Goal: Task Accomplishment & Management: Use online tool/utility

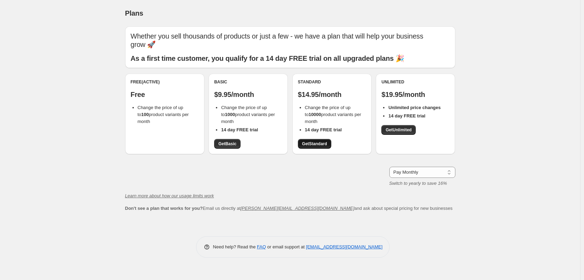
click at [321, 147] on link "Get Standard" at bounding box center [314, 144] width 33 height 10
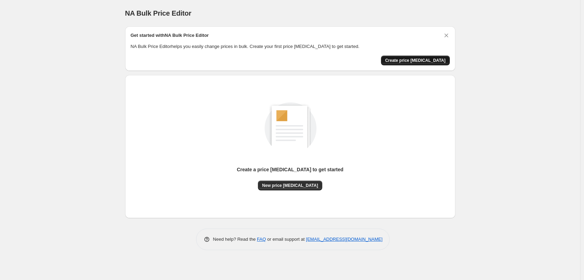
click at [420, 59] on span "Create price [MEDICAL_DATA]" at bounding box center [415, 61] width 60 height 6
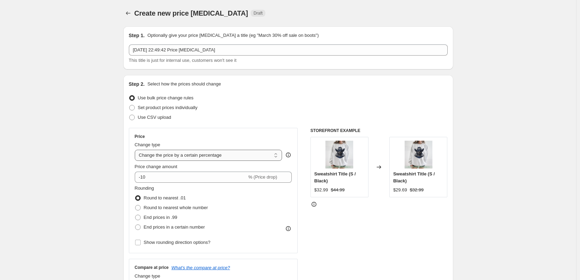
click at [199, 157] on select "Change the price to a certain amount Change the price by a certain amount Chang…" at bounding box center [209, 155] width 148 height 11
select select "to"
click at [136, 150] on select "Change the price to a certain amount Change the price by a certain amount Chang…" at bounding box center [209, 155] width 148 height 11
type input "80.00"
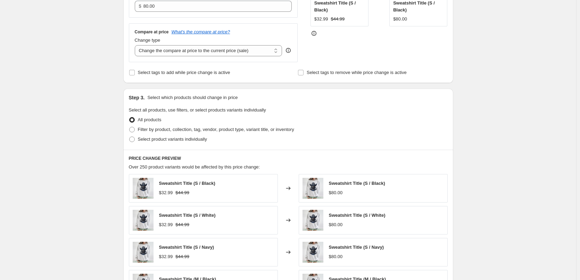
scroll to position [69, 0]
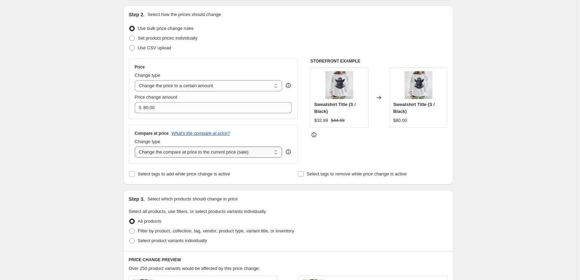
click at [235, 154] on select "Change the compare at price to the current price (sale) Change the compare at p…" at bounding box center [209, 152] width 148 height 11
select select "to"
click at [136, 147] on select "Change the compare at price to the current price (sale) Change the compare at p…" at bounding box center [209, 152] width 148 height 11
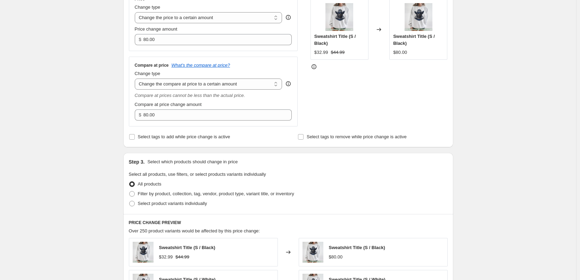
scroll to position [139, 0]
click at [221, 136] on span "Select tags to add while price change is active" at bounding box center [184, 135] width 92 height 5
click at [135, 136] on input "Select tags to add while price change is active" at bounding box center [132, 136] width 6 height 6
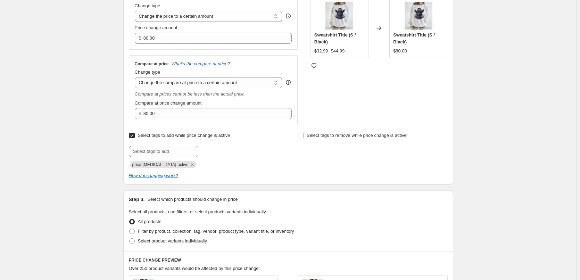
click at [221, 136] on span "Select tags to add while price change is active" at bounding box center [184, 135] width 92 height 5
click at [135, 136] on input "Select tags to add while price change is active" at bounding box center [132, 136] width 6 height 6
checkbox input "false"
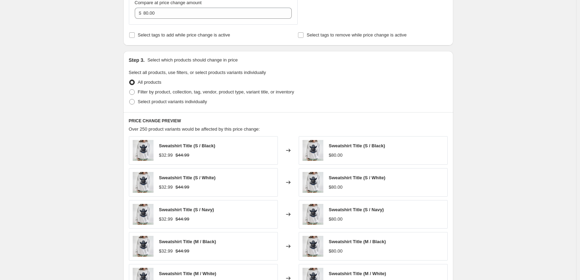
scroll to position [243, 0]
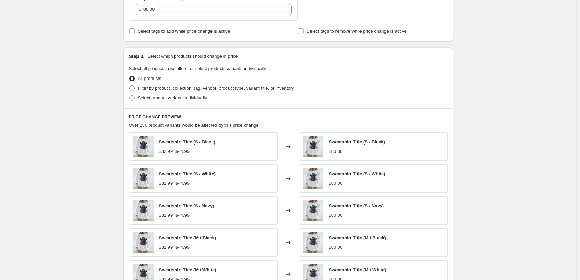
click at [231, 89] on span "Filter by product, collection, tag, vendor, product type, variant title, or inv…" at bounding box center [216, 87] width 156 height 5
click at [130, 86] on input "Filter by product, collection, tag, vendor, product type, variant title, or inv…" at bounding box center [129, 85] width 0 height 0
radio input "true"
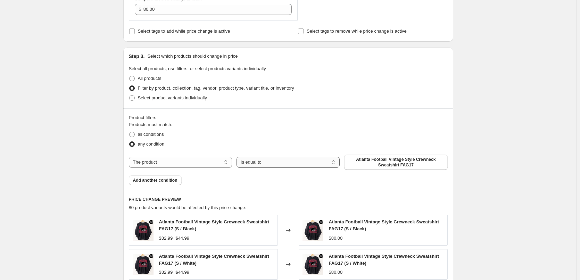
click at [311, 164] on select "Is equal to Is not equal to" at bounding box center [288, 162] width 103 height 11
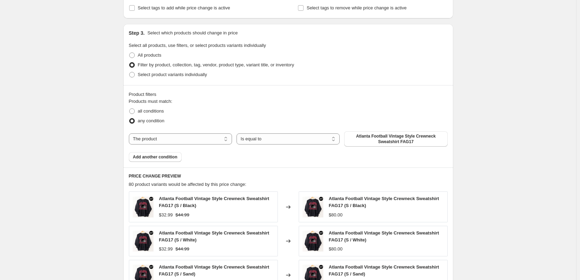
scroll to position [266, 0]
click at [200, 77] on span "Select product variants individually" at bounding box center [172, 75] width 69 height 5
click at [130, 73] on input "Select product variants individually" at bounding box center [129, 73] width 0 height 0
radio input "true"
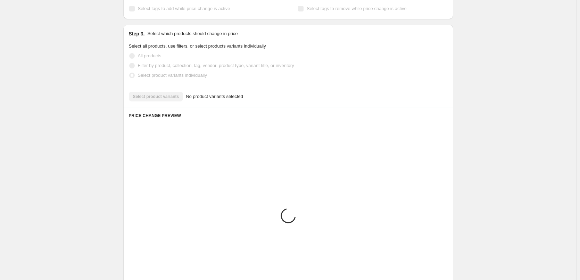
scroll to position [227, 0]
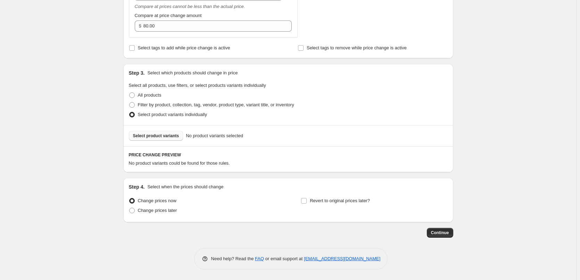
click at [172, 136] on span "Select product variants" at bounding box center [156, 136] width 46 height 6
click at [158, 106] on span "Filter by product, collection, tag, vendor, product type, variant title, or inv…" at bounding box center [216, 104] width 156 height 5
click at [130, 103] on input "Filter by product, collection, tag, vendor, product type, variant title, or inv…" at bounding box center [129, 102] width 0 height 0
radio input "true"
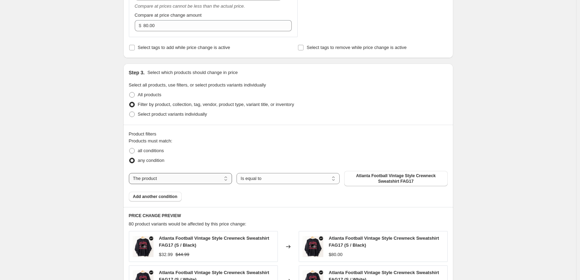
click at [195, 182] on select "The product The product's collection The product's tag The product's vendor The…" at bounding box center [180, 178] width 103 height 11
select select "collection"
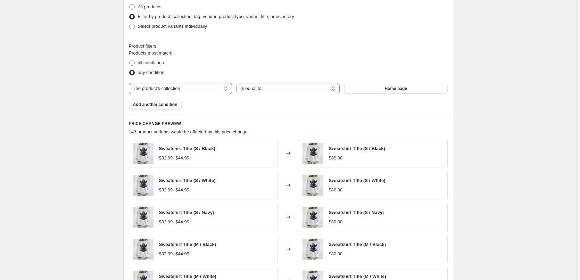
scroll to position [331, 0]
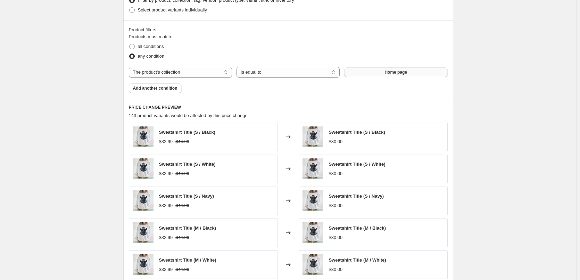
click at [382, 74] on button "Home page" at bounding box center [395, 72] width 103 height 10
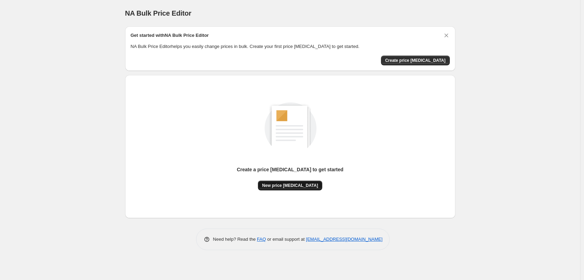
click at [299, 185] on span "New price [MEDICAL_DATA]" at bounding box center [290, 186] width 56 height 6
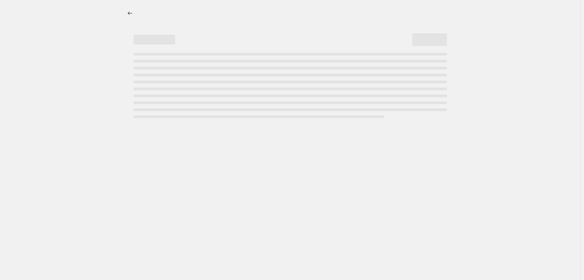
select select "percentage"
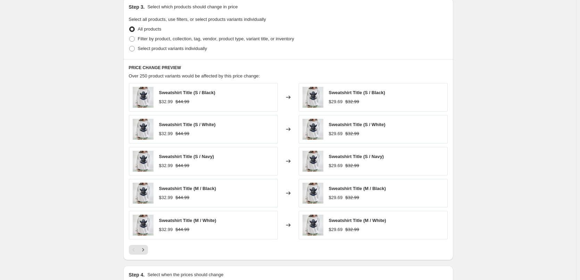
scroll to position [206, 0]
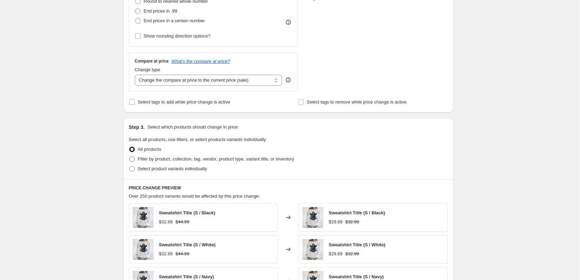
click at [191, 159] on span "Filter by product, collection, tag, vendor, product type, variant title, or inv…" at bounding box center [216, 158] width 156 height 5
click at [130, 157] on input "Filter by product, collection, tag, vendor, product type, variant title, or inv…" at bounding box center [129, 156] width 0 height 0
radio input "true"
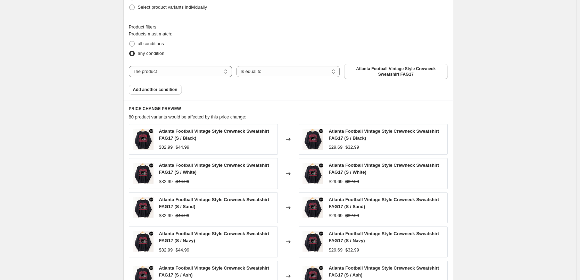
scroll to position [313, 0]
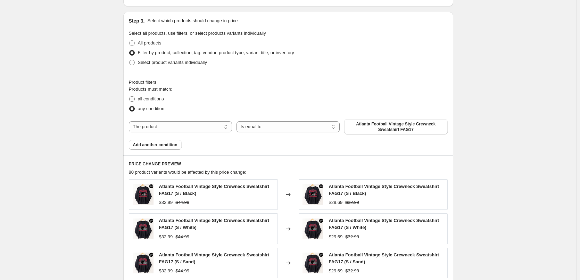
click at [159, 99] on span "all conditions" at bounding box center [151, 98] width 26 height 5
click at [130, 97] on input "all conditions" at bounding box center [129, 96] width 0 height 0
radio input "true"
click at [286, 127] on select "Is equal to Is not equal to" at bounding box center [288, 126] width 103 height 11
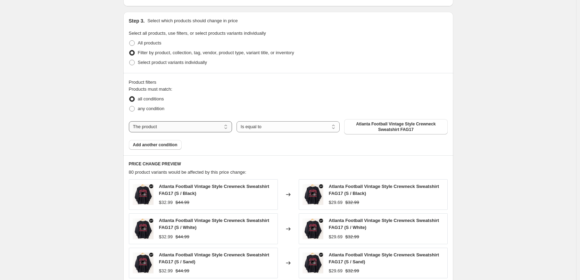
click at [201, 126] on select "The product The product's collection The product's tag The product's vendor The…" at bounding box center [180, 126] width 103 height 11
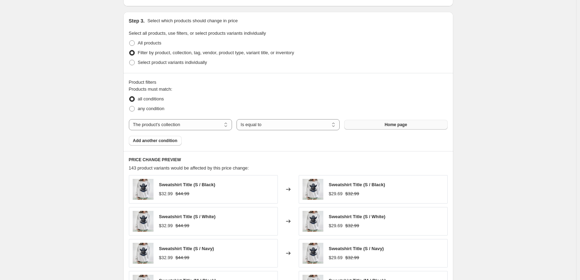
click at [400, 126] on span "Home page" at bounding box center [396, 125] width 23 height 6
click at [170, 130] on select "The product The product's collection The product's tag The product's vendor The…" at bounding box center [180, 124] width 103 height 11
select select "tag"
click at [389, 124] on button "1717" at bounding box center [395, 125] width 103 height 10
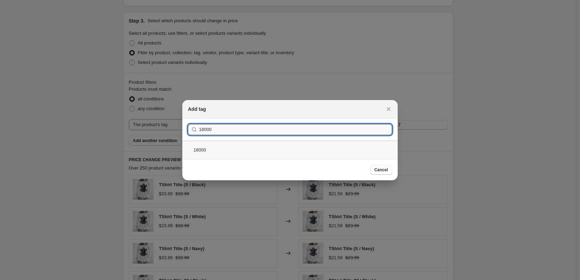
type input "18000"
click at [197, 149] on div "18000" at bounding box center [289, 150] width 215 height 18
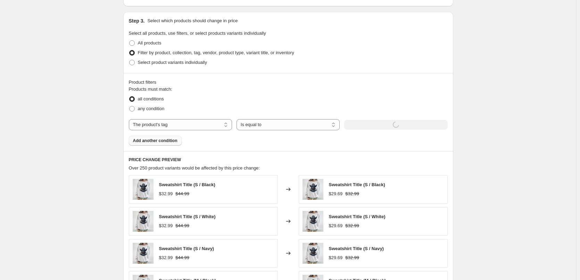
click at [163, 141] on span "Add another condition" at bounding box center [155, 141] width 44 height 6
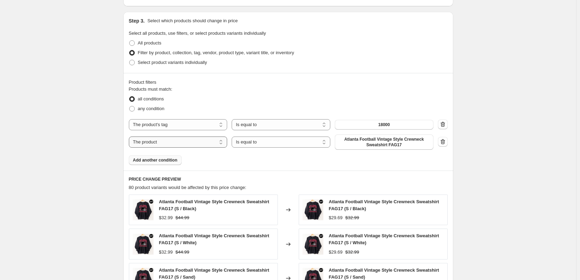
click at [185, 144] on select "The product The product's collection The product's tag The product's vendor The…" at bounding box center [178, 142] width 99 height 11
select select "title"
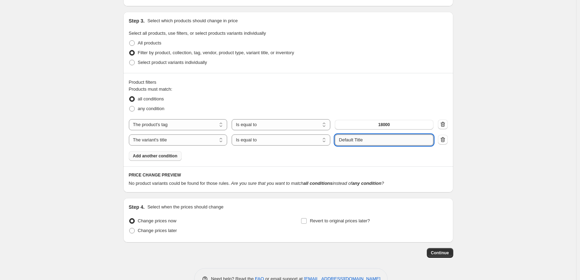
click at [366, 144] on input "Default Title" at bounding box center [384, 139] width 99 height 11
click at [394, 144] on input "Default Title" at bounding box center [384, 139] width 99 height 11
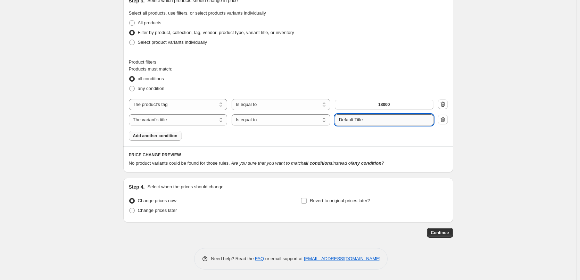
click at [376, 118] on input "Default Title" at bounding box center [384, 119] width 99 height 11
drag, startPoint x: 376, startPoint y: 118, endPoint x: 235, endPoint y: 112, distance: 141.9
click at [235, 112] on div "The product The product's collection The product's tag The product's vendor The…" at bounding box center [288, 112] width 319 height 26
type input "S"
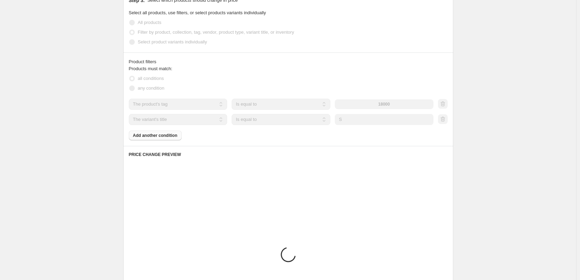
click at [500, 171] on div "Create new price [MEDICAL_DATA]. This page is ready Create new price [MEDICAL_D…" at bounding box center [288, 61] width 576 height 788
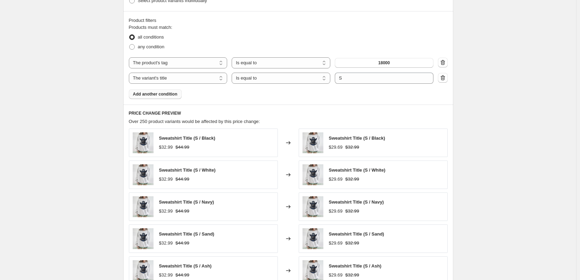
scroll to position [474, 0]
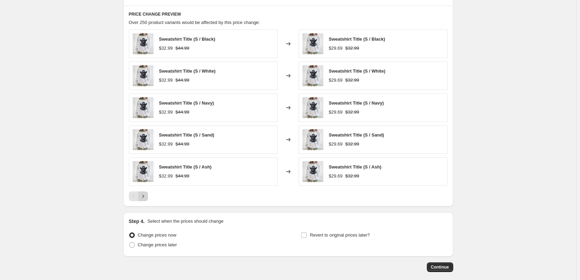
click at [147, 196] on icon "Next" at bounding box center [143, 196] width 7 height 7
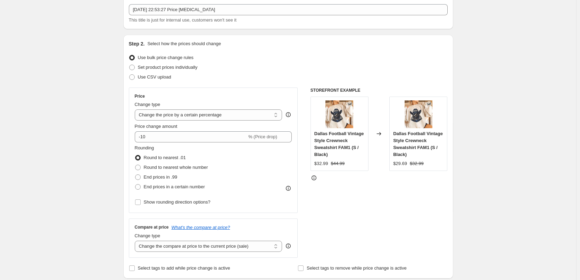
scroll to position [104, 0]
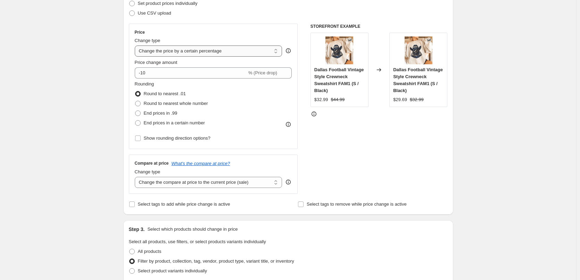
click at [166, 51] on select "Change the price to a certain amount Change the price by a certain amount Chang…" at bounding box center [209, 51] width 148 height 11
select select "to"
click at [136, 46] on select "Change the price to a certain amount Change the price by a certain amount Chang…" at bounding box center [209, 51] width 148 height 11
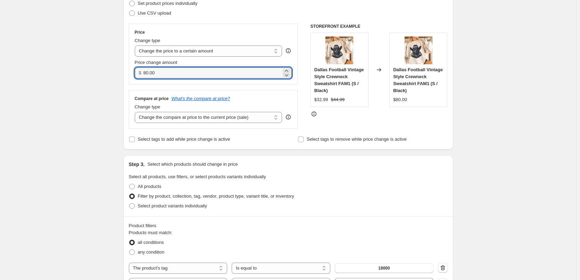
drag, startPoint x: 167, startPoint y: 72, endPoint x: 51, endPoint y: 70, distance: 115.7
click at [51, 70] on div "Create new price [MEDICAL_DATA]. This page is ready Create new price [MEDICAL_D…" at bounding box center [288, 263] width 576 height 735
type input "36.99"
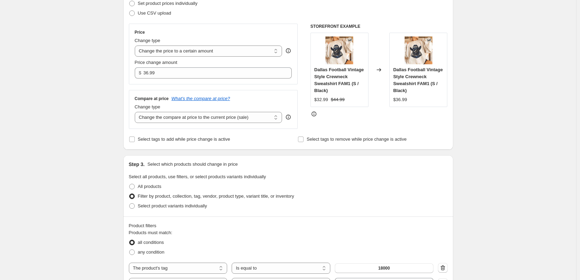
click at [52, 69] on div "Create new price [MEDICAL_DATA]. This page is ready Create new price [MEDICAL_D…" at bounding box center [288, 263] width 576 height 735
click at [193, 116] on select "Change the compare at price to the current price (sale) Change the compare at p…" at bounding box center [209, 117] width 148 height 11
select select "to"
click at [136, 112] on select "Change the compare at price to the current price (sale) Change the compare at p…" at bounding box center [209, 117] width 148 height 11
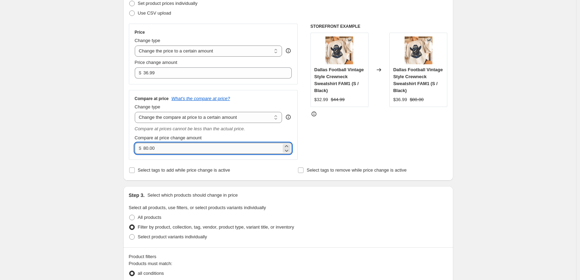
click at [180, 143] on input "80.00" at bounding box center [213, 148] width 138 height 11
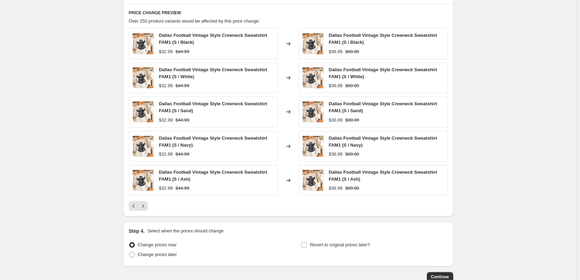
scroll to position [381, 0]
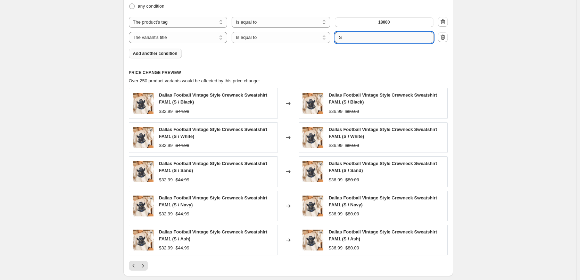
click at [362, 37] on input "S" at bounding box center [384, 37] width 99 height 11
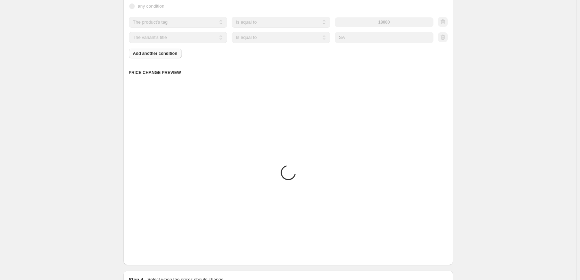
click at [351, 62] on div "Product filters Products must match: all conditions any condition The product T…" at bounding box center [288, 16] width 330 height 93
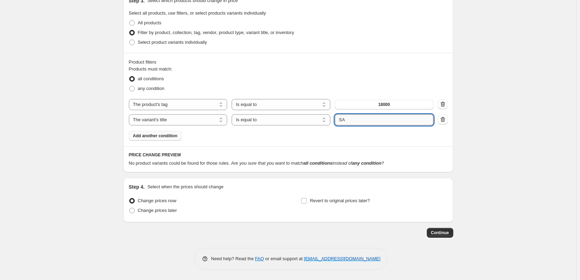
drag, startPoint x: 362, startPoint y: 123, endPoint x: 344, endPoint y: 120, distance: 18.2
click at [344, 120] on input "SA" at bounding box center [384, 119] width 99 height 11
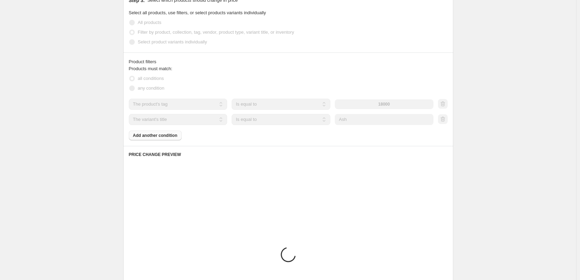
click at [276, 139] on div "Products must match: all conditions any condition The product The product's col…" at bounding box center [288, 102] width 319 height 75
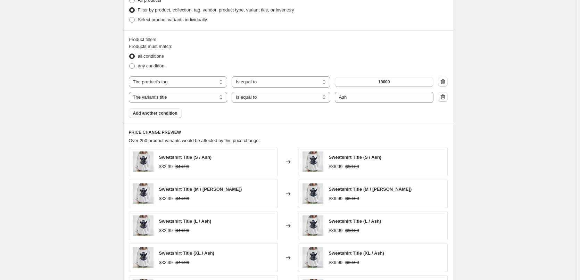
scroll to position [334, 0]
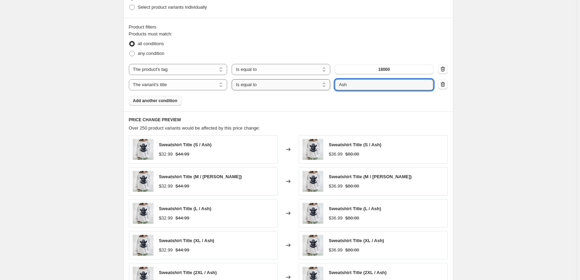
drag, startPoint x: 360, startPoint y: 87, endPoint x: 304, endPoint y: 82, distance: 56.5
click at [304, 82] on div "The product The product's collection The product's tag The product's vendor The…" at bounding box center [281, 84] width 305 height 11
type input "S"
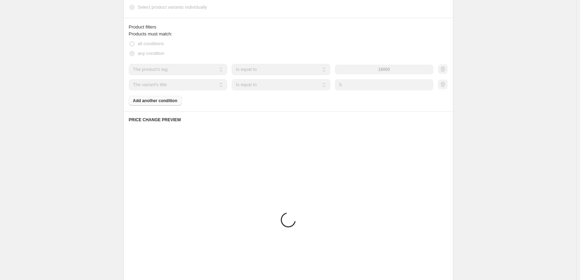
click at [316, 100] on div "Products must match: all conditions any condition The product The product's col…" at bounding box center [288, 68] width 319 height 75
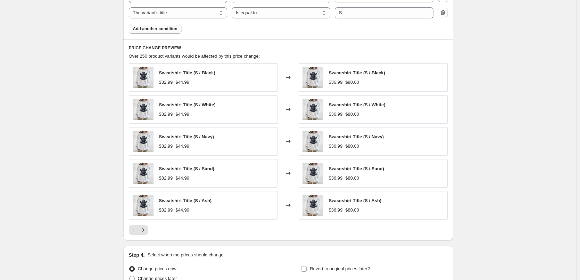
scroll to position [335, 0]
